Goal: Information Seeking & Learning: Find specific page/section

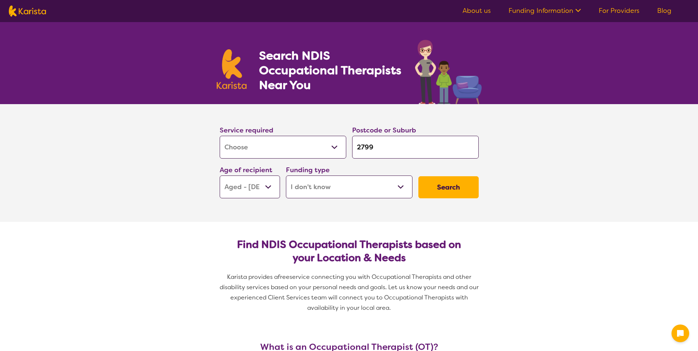
select select "[MEDICAL_DATA]"
select select "AG"
select select "i-don-t-know"
select select "[MEDICAL_DATA]"
select select "AG"
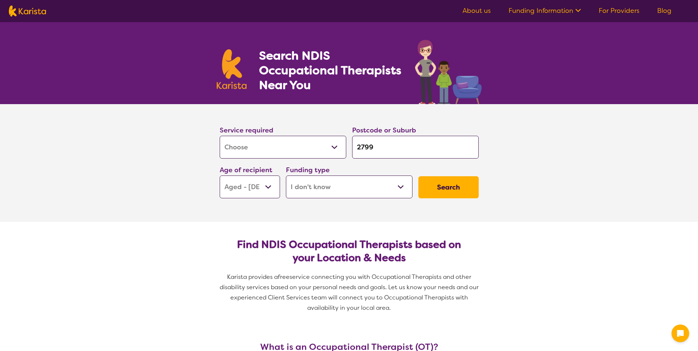
select select "i-don-t-know"
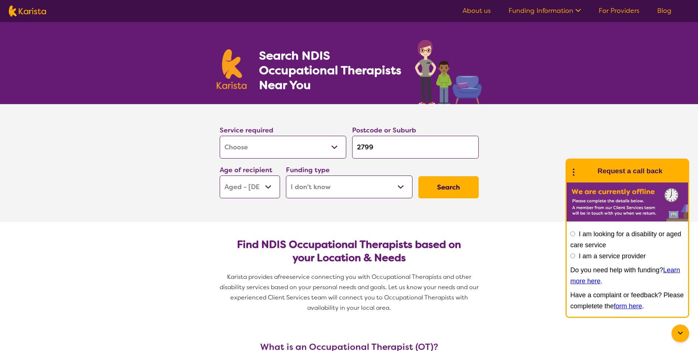
type input "279"
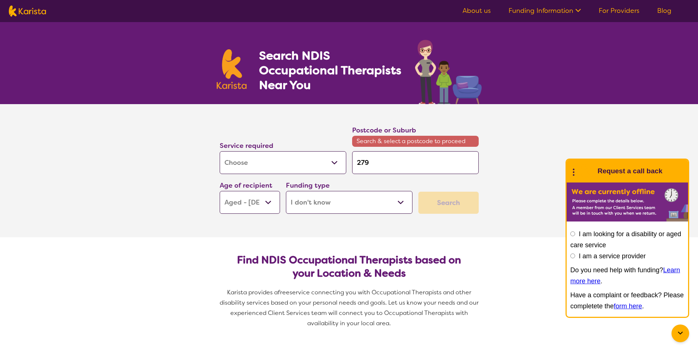
type input "27"
type input "2"
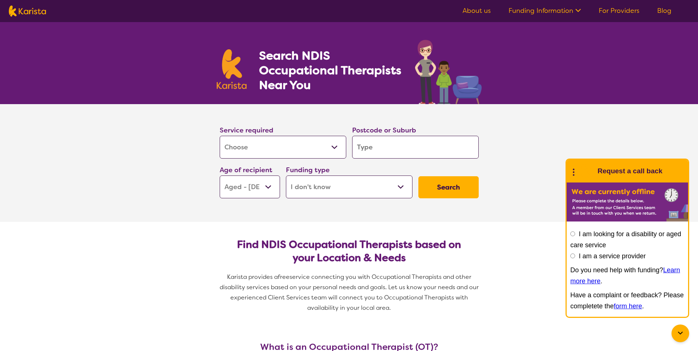
type input "B"
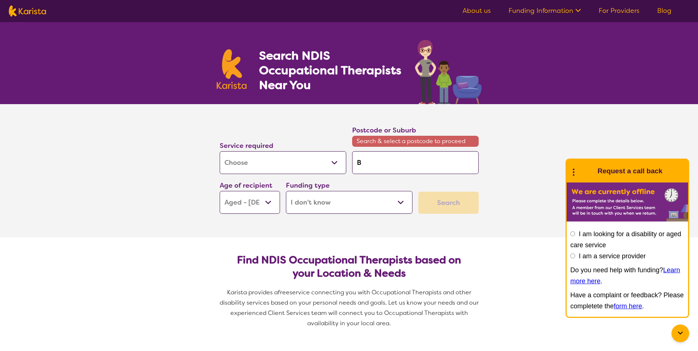
type input "Bl"
type input "Bla"
type input "[PERSON_NAME]"
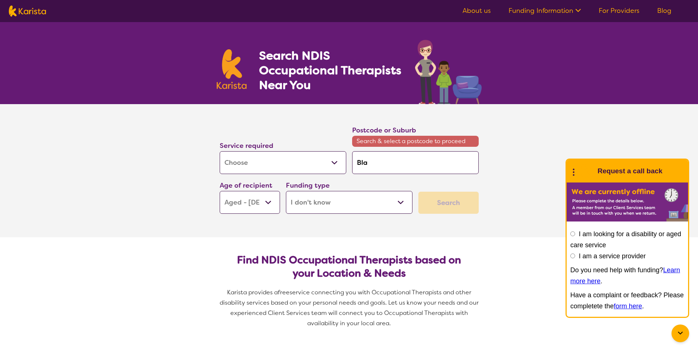
type input "[PERSON_NAME]"
type input "Blayn"
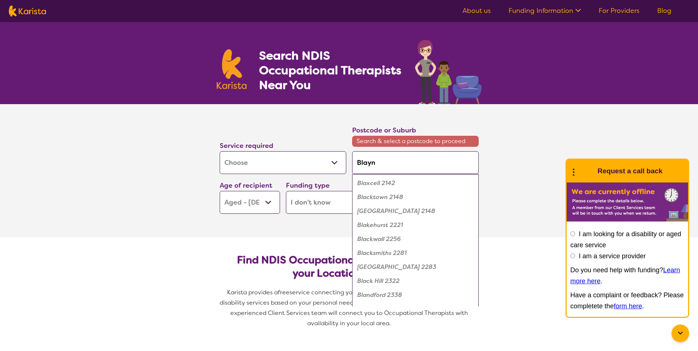
type input "[PERSON_NAME]"
type input "Blayney"
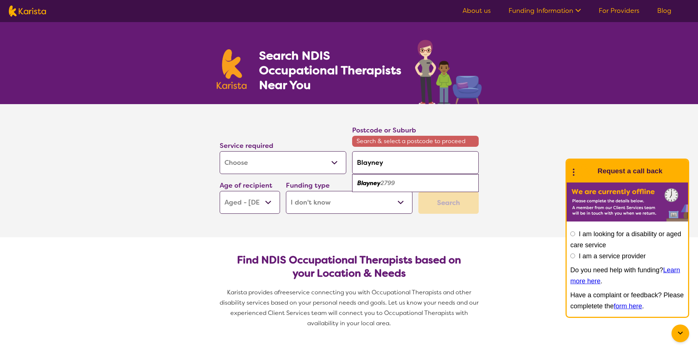
click at [375, 184] on em "Blayney" at bounding box center [368, 183] width 23 height 8
type input "2799"
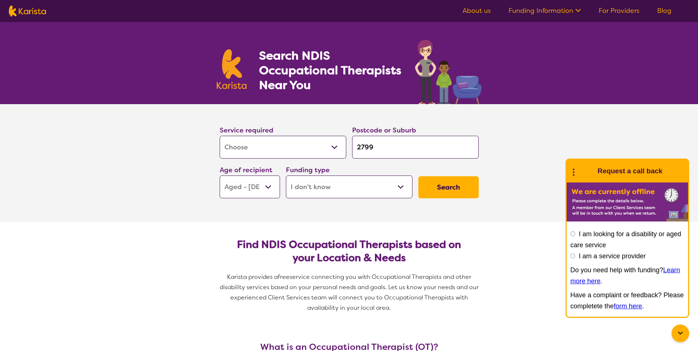
click at [267, 186] on select "Early Childhood - 0 to 9 Child - 10 to 11 Adolescent - 12 to 17 Adult - 18 to 6…" at bounding box center [250, 186] width 60 height 23
click at [399, 187] on select "Home Care Package (HCP) National Disability Insurance Scheme (NDIS) I don't know" at bounding box center [349, 186] width 127 height 23
click at [447, 189] on button "Search" at bounding box center [448, 187] width 60 height 22
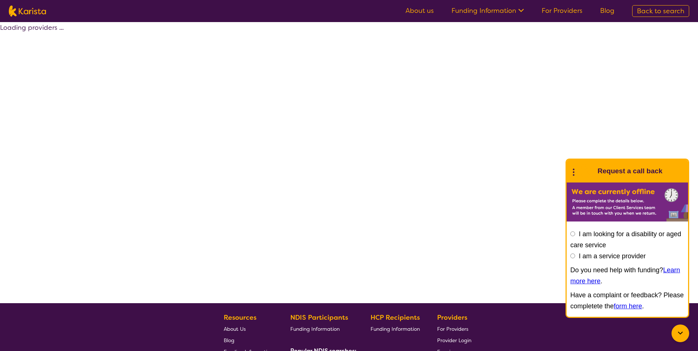
select select "[MEDICAL_DATA]"
select select "AG"
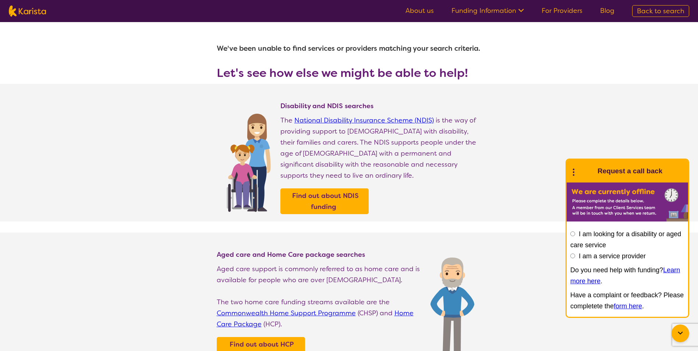
drag, startPoint x: 697, startPoint y: 99, endPoint x: 697, endPoint y: 104, distance: 4.8
click at [697, 104] on section "Disability and NDIS searches The National Disability Insurance Scheme (NDIS) is…" at bounding box center [349, 153] width 698 height 138
click at [573, 255] on input "I am a service provider" at bounding box center [572, 255] width 5 height 5
radio input "true"
